Goal: Information Seeking & Learning: Compare options

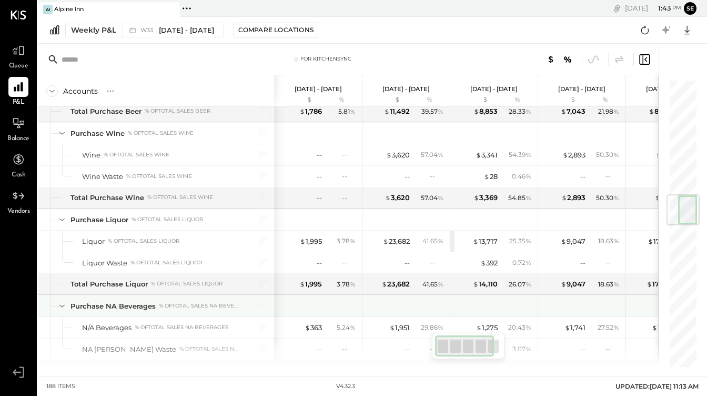
scroll to position [970, 0]
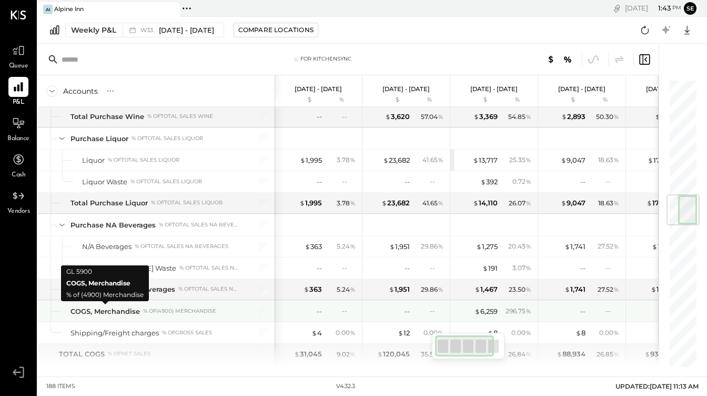
click at [101, 311] on div "COGS, Merchandise" at bounding box center [105, 311] width 69 height 10
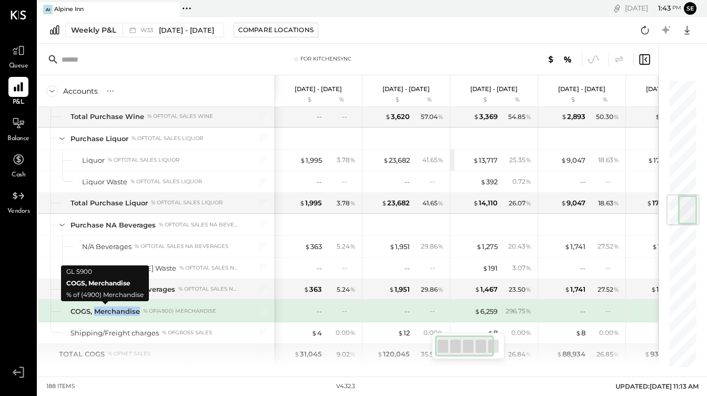
click at [101, 311] on div "COGS, Merchandise" at bounding box center [105, 311] width 69 height 10
click at [88, 311] on div "COGS, Merchandise" at bounding box center [105, 311] width 69 height 10
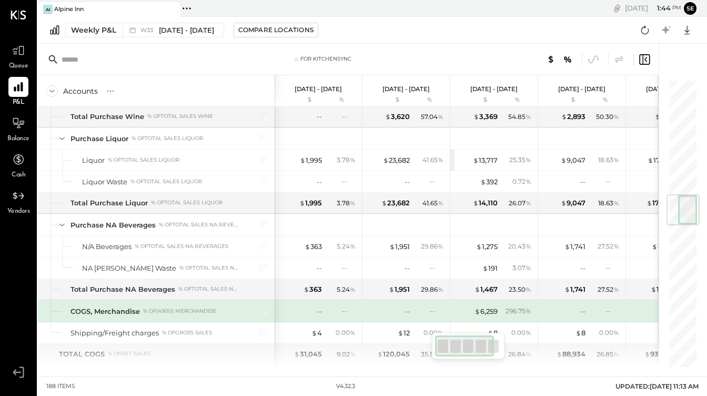
click at [54, 310] on div at bounding box center [52, 310] width 3 height 21
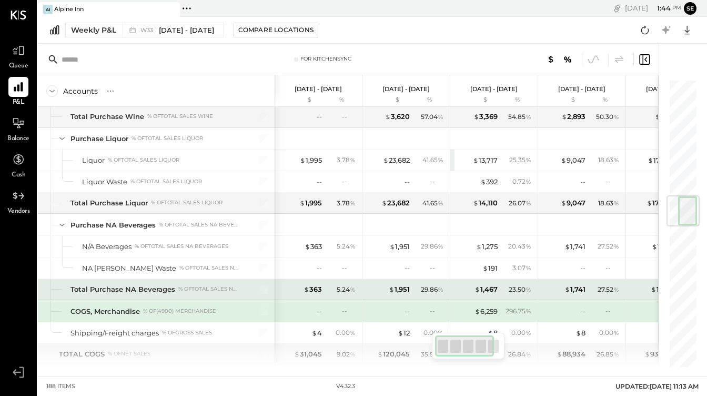
scroll to position [1041, 0]
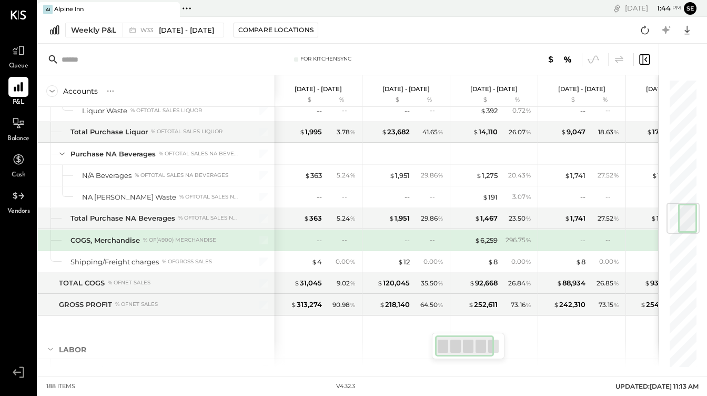
click at [127, 238] on div "COGS, Merchandise" at bounding box center [105, 240] width 69 height 10
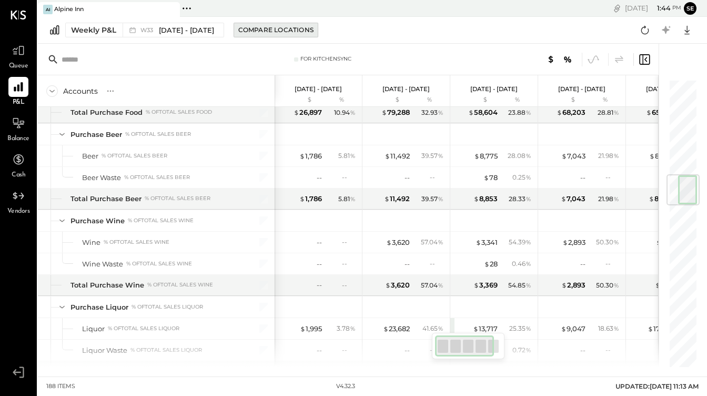
click at [282, 34] on div "Compare Locations" at bounding box center [275, 29] width 75 height 9
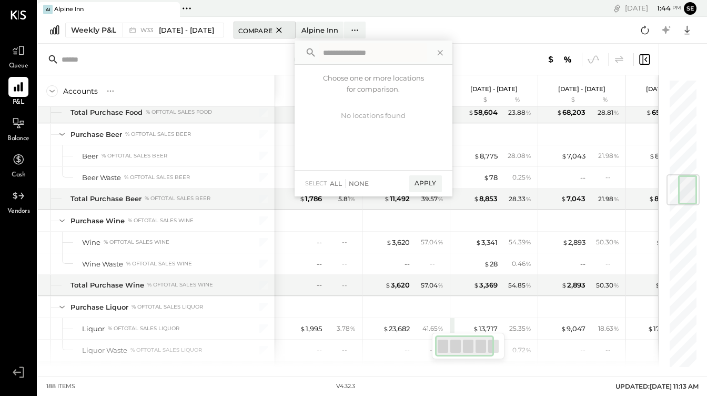
click at [254, 26] on span "Compare" at bounding box center [255, 30] width 34 height 11
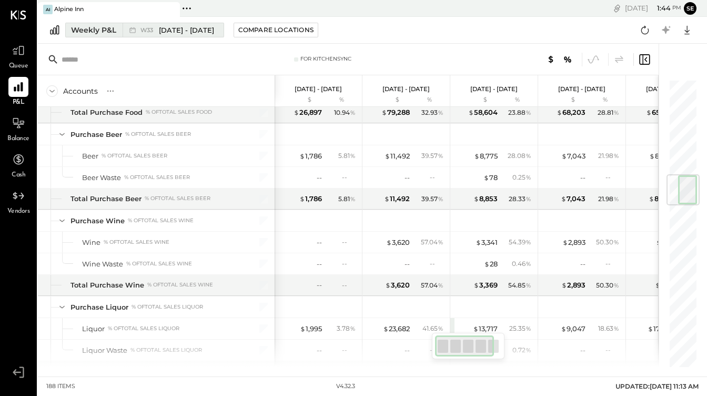
click at [199, 28] on span "[DATE] - [DATE]" at bounding box center [186, 30] width 55 height 10
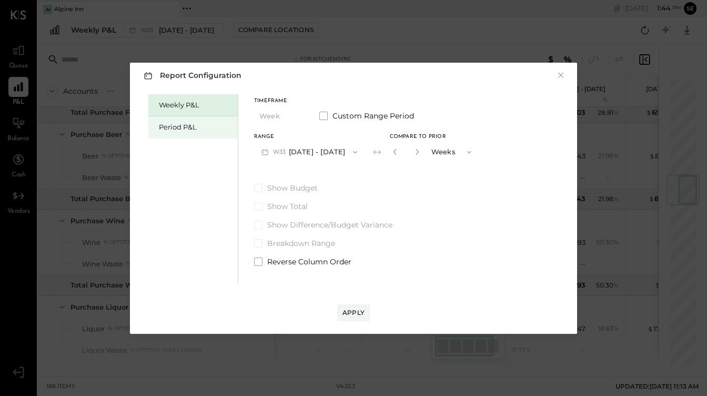
click at [172, 129] on div "Period P&L" at bounding box center [196, 127] width 74 height 10
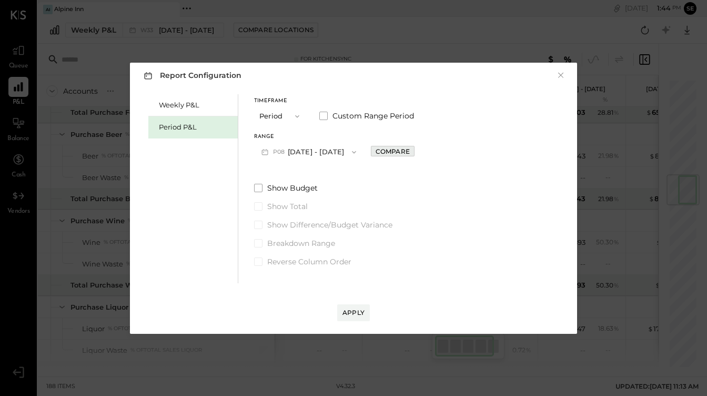
click at [395, 150] on div "Compare" at bounding box center [393, 151] width 34 height 9
click at [465, 155] on icon "button" at bounding box center [468, 152] width 8 height 8
click at [460, 152] on div "Periods" at bounding box center [452, 152] width 52 height 19
click at [412, 152] on button "button" at bounding box center [416, 152] width 8 height 12
type input "*"
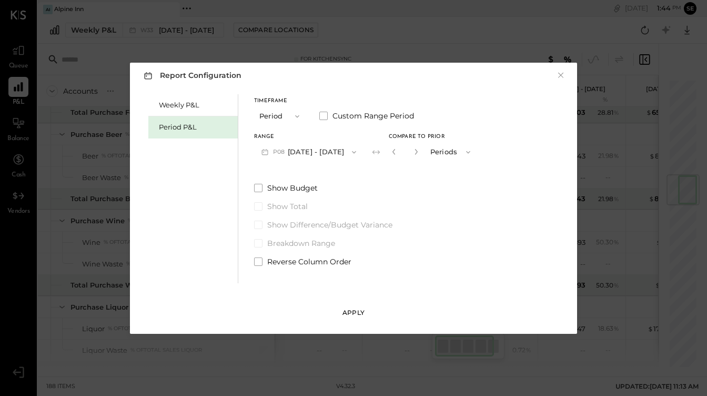
click at [349, 313] on div "Apply" at bounding box center [354, 312] width 22 height 9
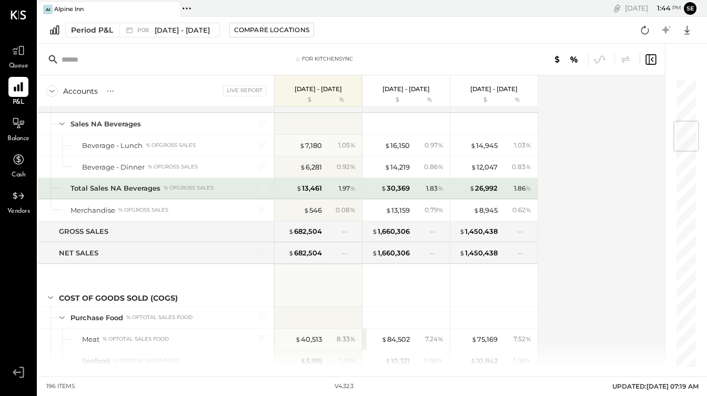
scroll to position [347, 0]
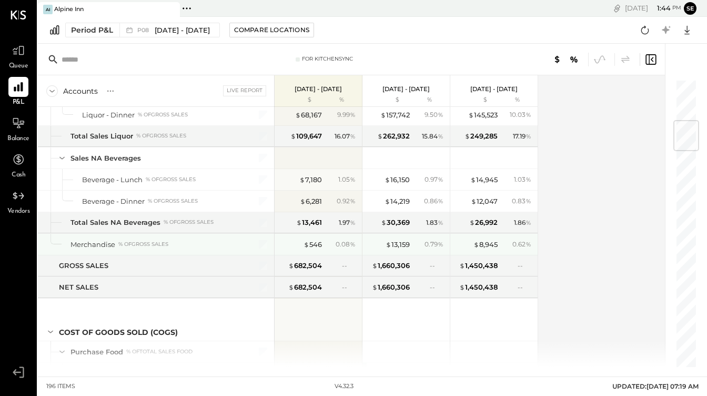
click at [99, 243] on div "Merchandise" at bounding box center [93, 244] width 45 height 10
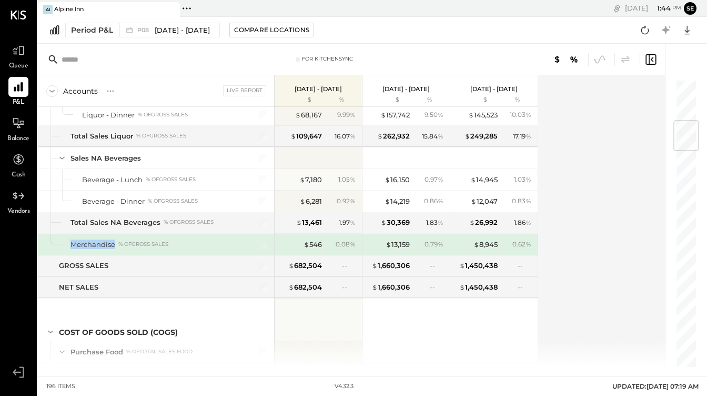
click at [99, 243] on div "Merchandise" at bounding box center [93, 244] width 45 height 10
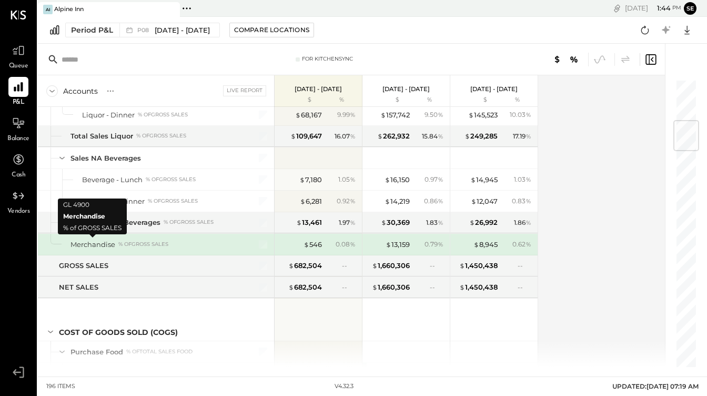
click at [100, 243] on div "Merchandise" at bounding box center [93, 244] width 45 height 10
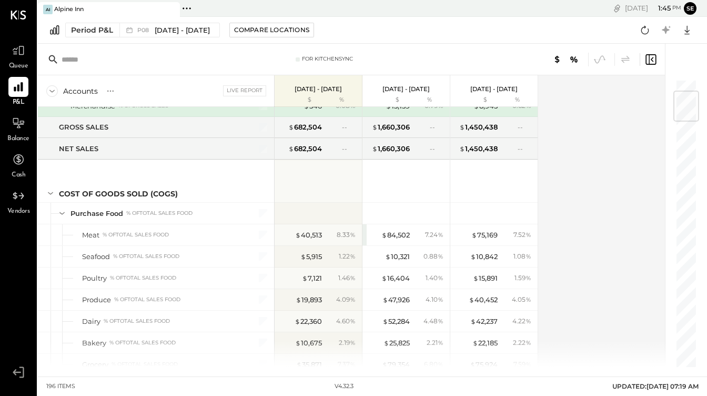
scroll to position [66, 0]
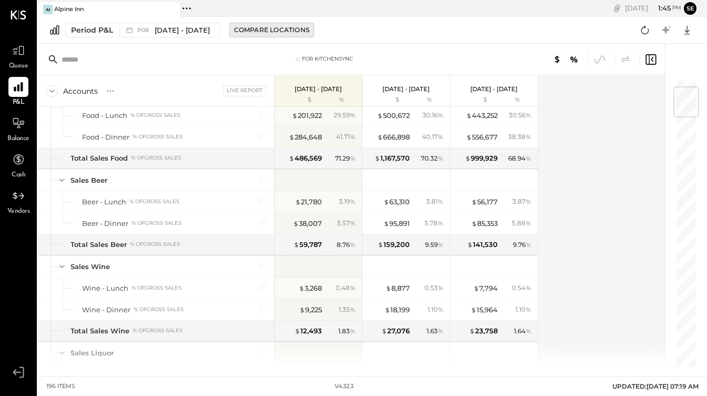
click at [257, 31] on div "Compare Locations" at bounding box center [271, 29] width 75 height 9
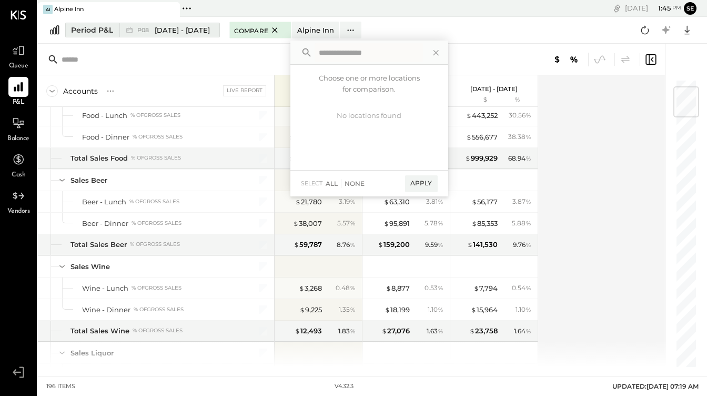
click at [172, 27] on span "[DATE] - [DATE]" at bounding box center [182, 30] width 55 height 10
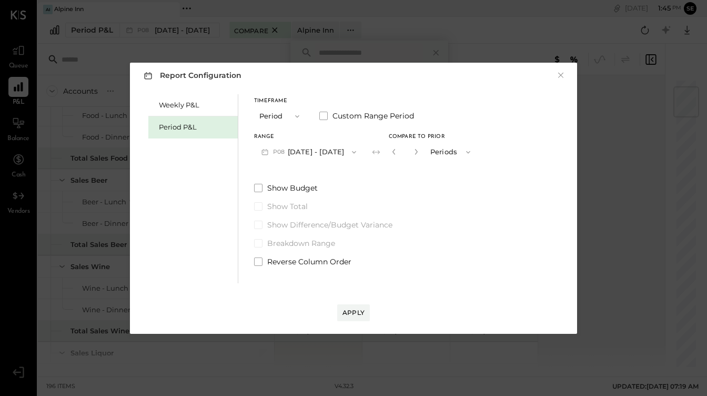
click at [350, 152] on icon "button" at bounding box center [354, 152] width 8 height 8
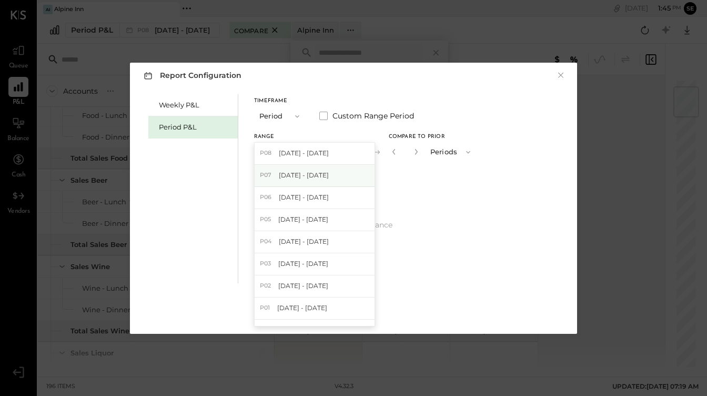
click at [320, 169] on div "P07 [DATE] - [DATE]" at bounding box center [315, 176] width 120 height 22
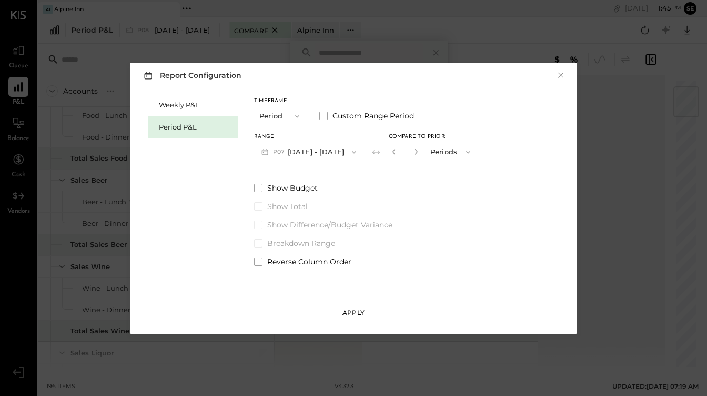
click at [356, 315] on div "Apply" at bounding box center [354, 312] width 22 height 9
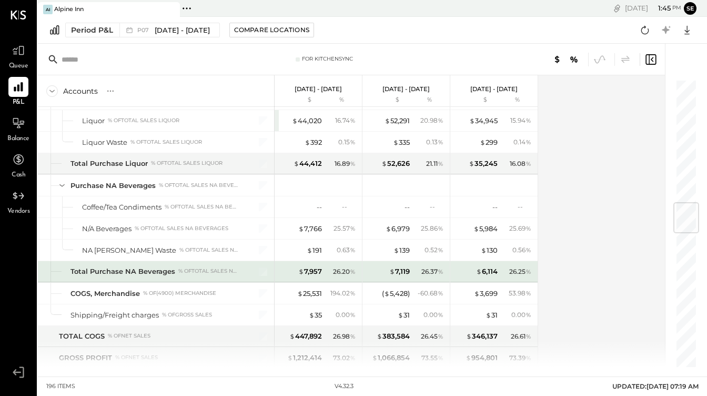
scroll to position [1036, 0]
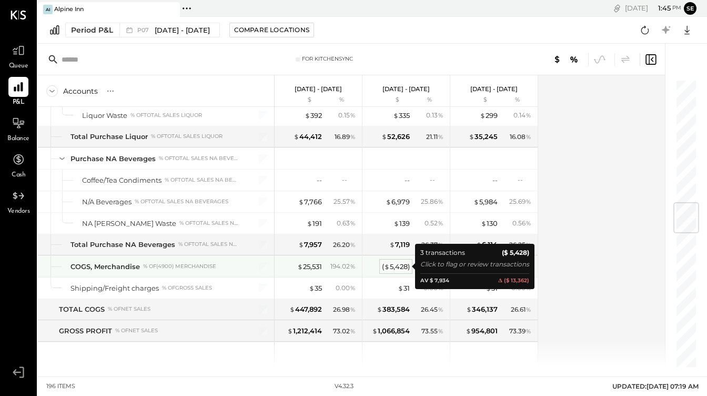
click at [398, 267] on div "( $ 5,428 )" at bounding box center [396, 266] width 28 height 10
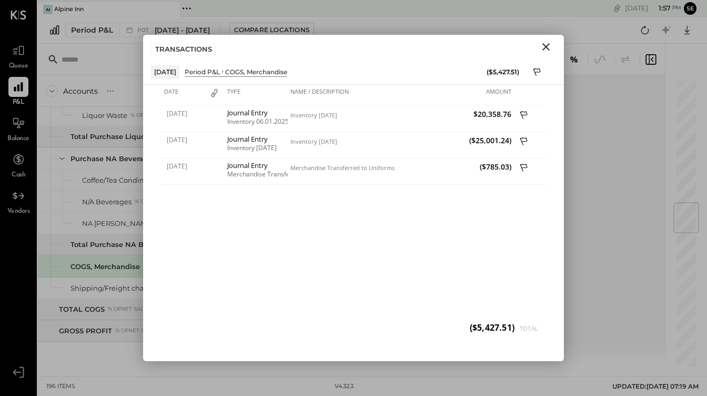
click at [547, 48] on icon "Close" at bounding box center [546, 47] width 13 height 13
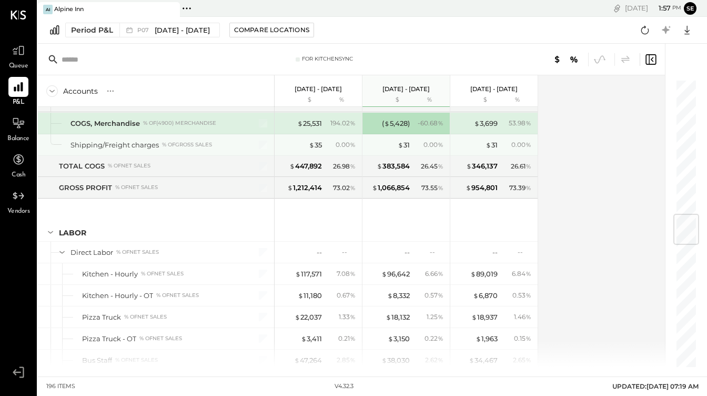
scroll to position [1111, 0]
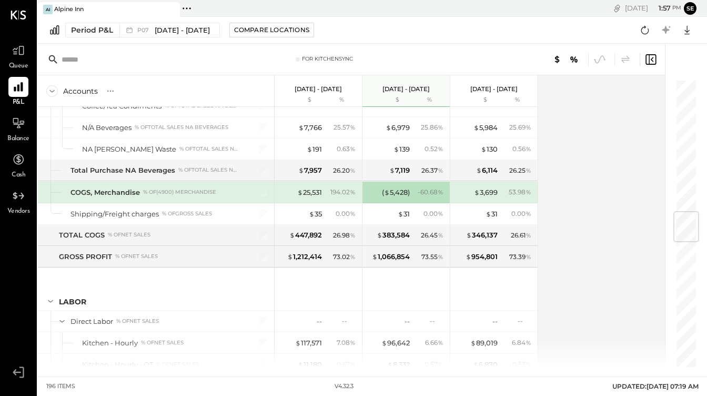
click at [309, 198] on div "$ 25,531 194.02 %" at bounding box center [319, 192] width 79 height 21
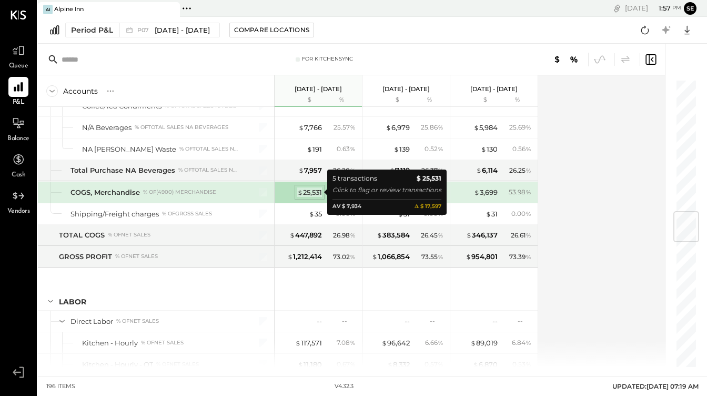
click at [309, 195] on div "$ 25,531" at bounding box center [309, 192] width 25 height 10
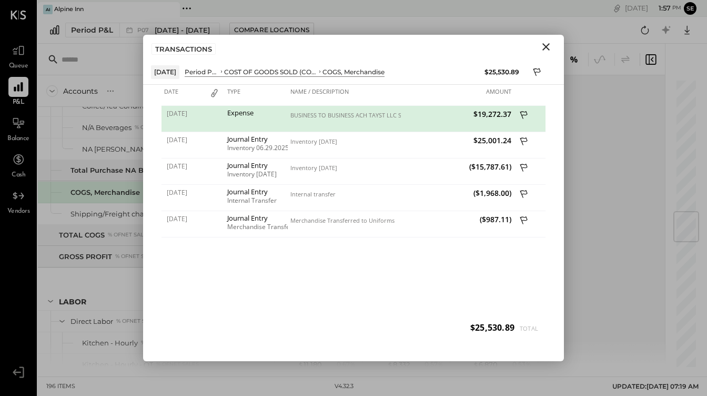
click at [549, 51] on icon "Close" at bounding box center [546, 47] width 13 height 13
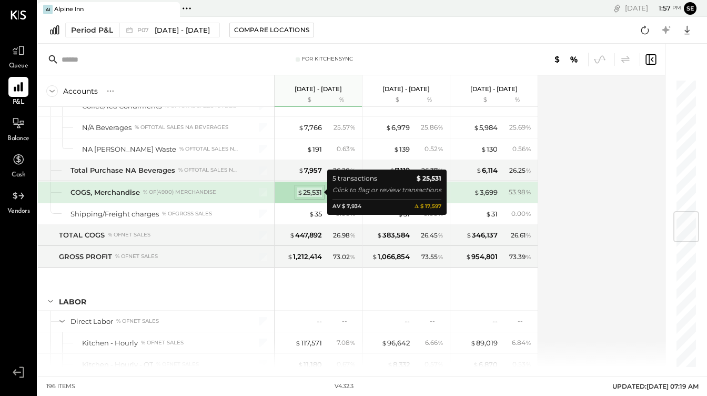
click at [316, 192] on div "$ 25,531" at bounding box center [309, 192] width 25 height 10
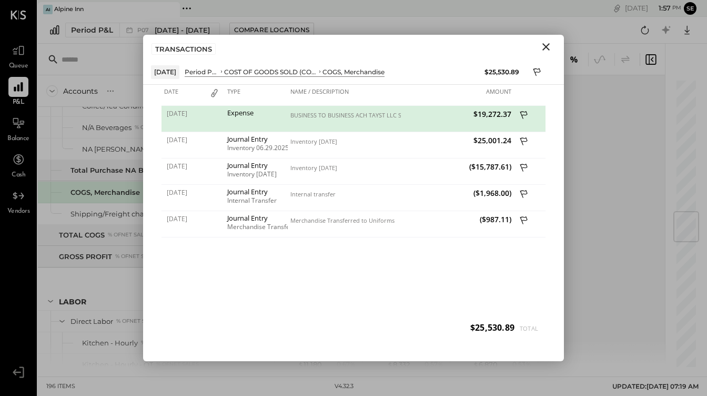
click at [551, 47] on icon "Close" at bounding box center [546, 47] width 13 height 13
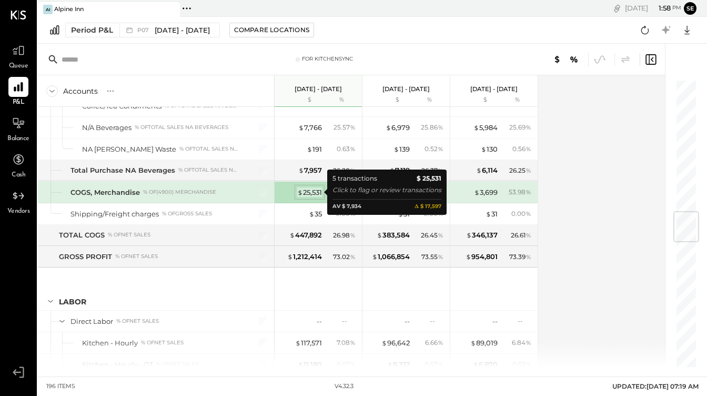
click at [314, 194] on div "$ 25,531" at bounding box center [309, 192] width 25 height 10
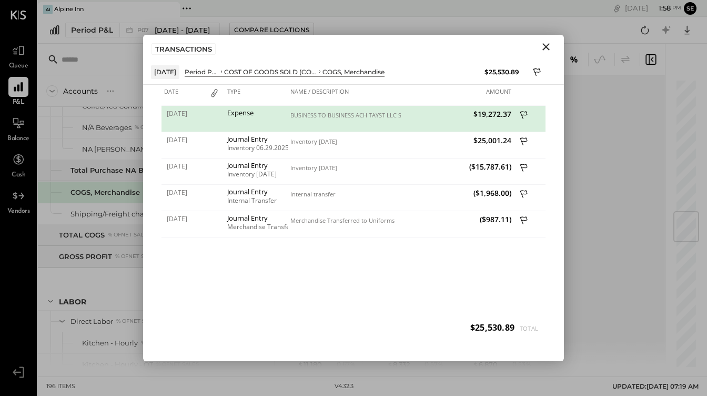
click at [547, 49] on icon "Close" at bounding box center [546, 47] width 13 height 13
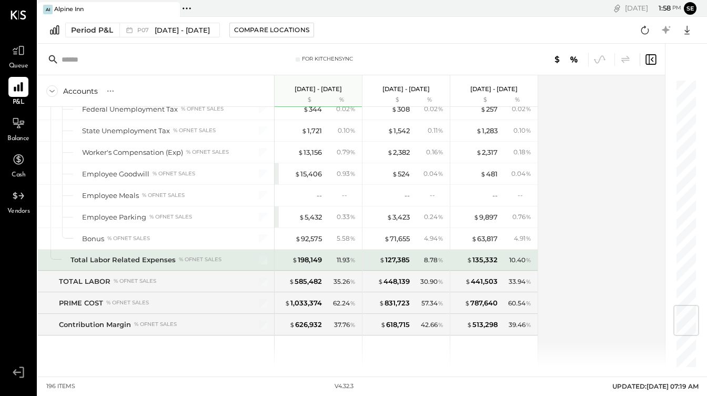
scroll to position [1893, 0]
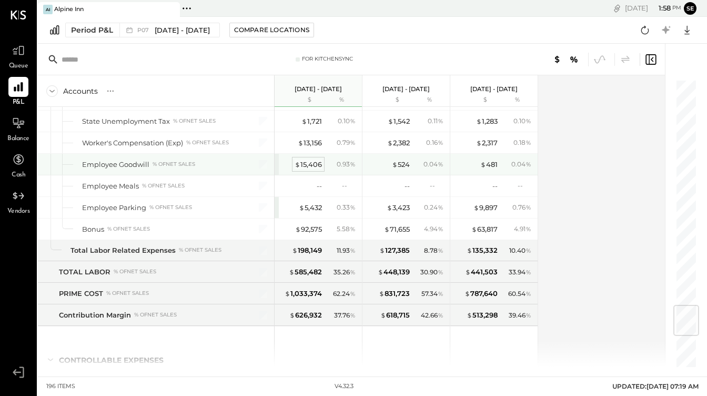
click at [314, 164] on div "$ 15,406" at bounding box center [308, 164] width 27 height 10
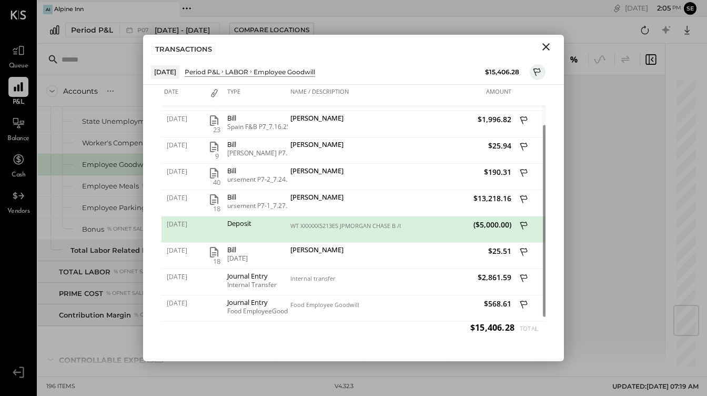
click at [543, 45] on icon "Close" at bounding box center [545, 46] width 7 height 7
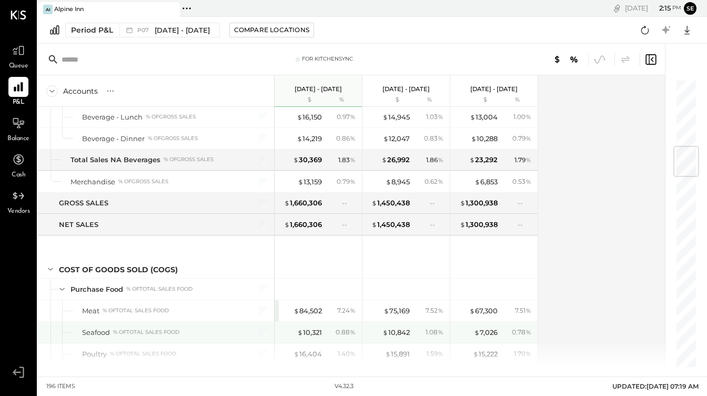
scroll to position [565, 0]
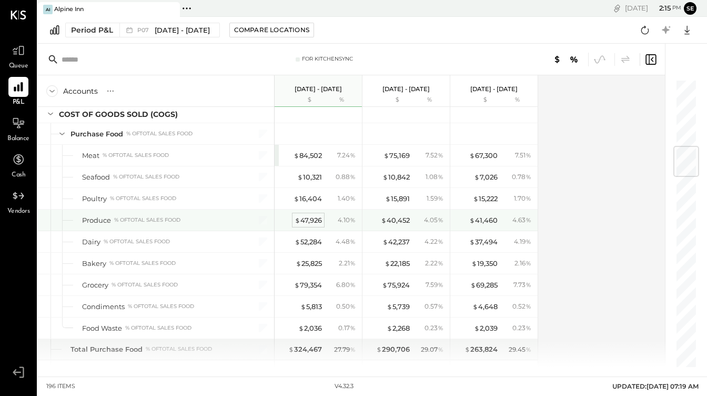
click at [312, 219] on div "$ 47,926" at bounding box center [308, 220] width 27 height 10
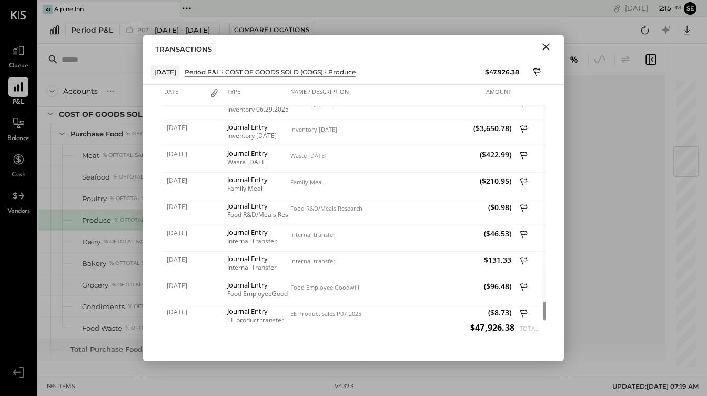
click at [546, 43] on icon "Close" at bounding box center [546, 47] width 13 height 13
